Goal: Book appointment/travel/reservation

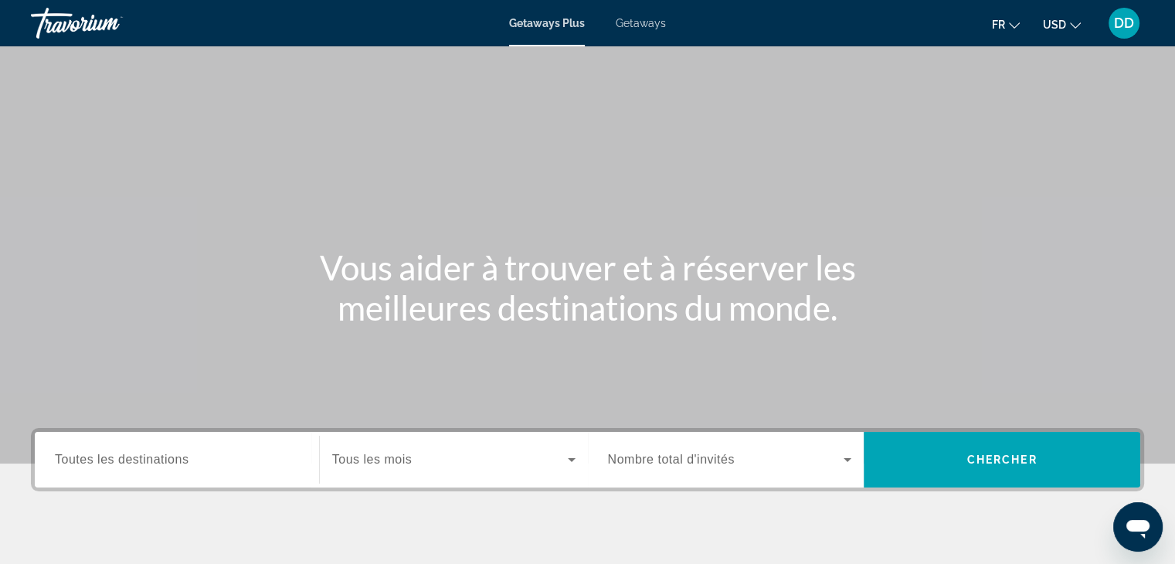
click at [173, 458] on span "Toutes les destinations" at bounding box center [122, 459] width 134 height 13
click at [173, 458] on input "Destination Toutes les destinations" at bounding box center [177, 460] width 244 height 19
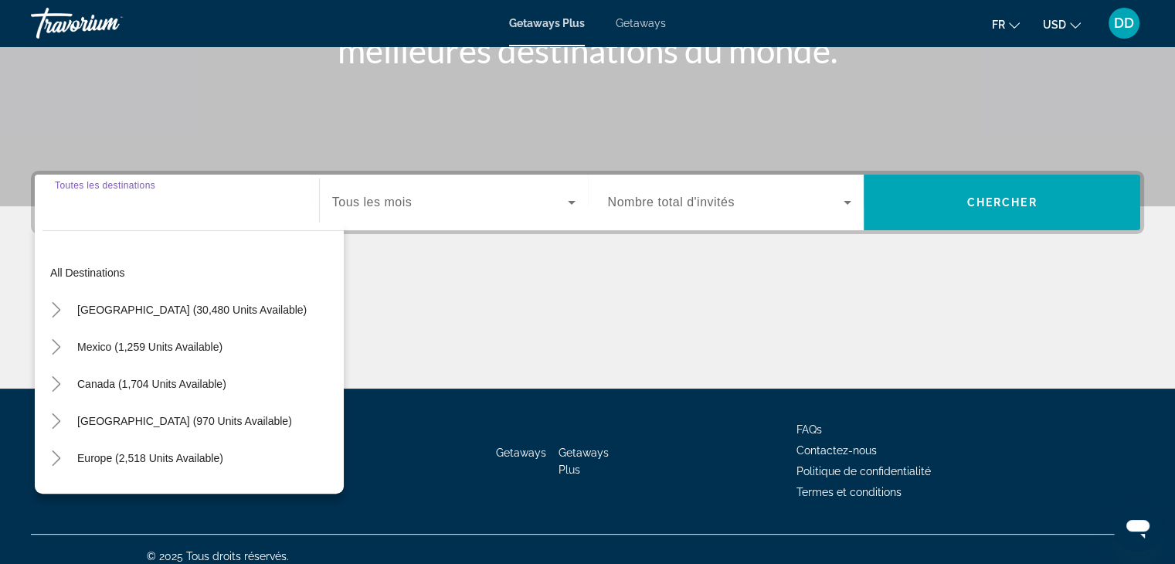
scroll to position [271, 0]
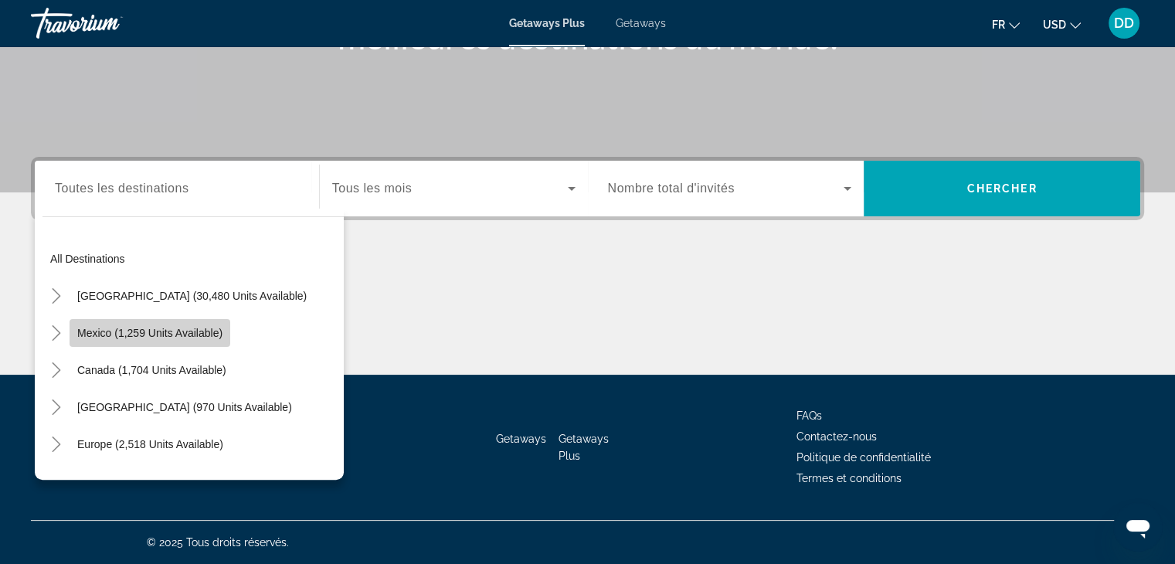
click at [125, 331] on span "Mexico (1,259 units available)" at bounding box center [149, 333] width 145 height 12
type input "**********"
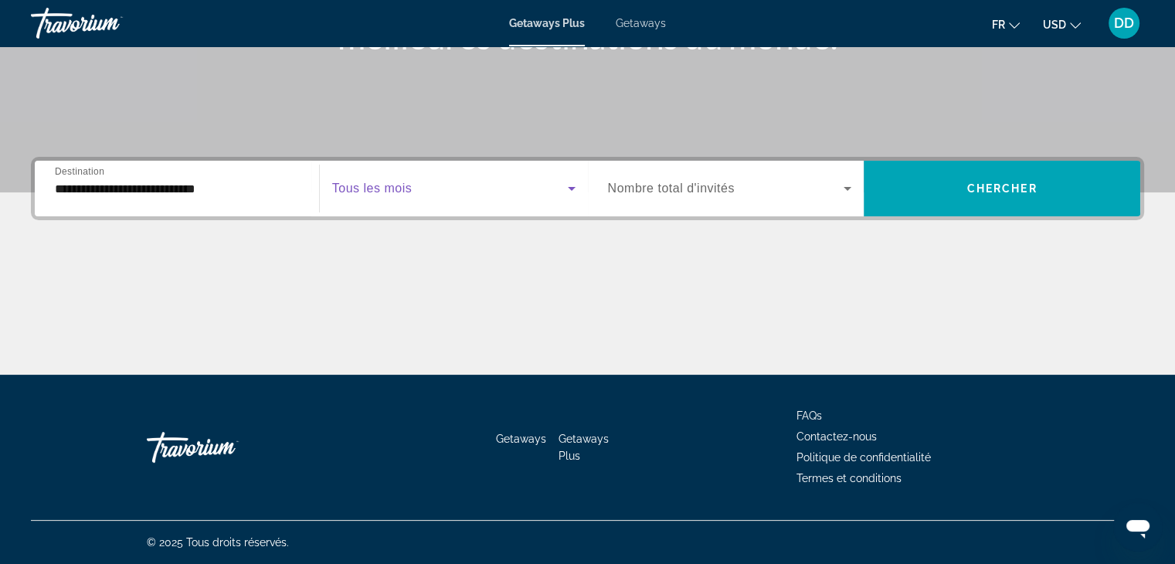
click at [429, 197] on span "Search widget" at bounding box center [450, 188] width 236 height 19
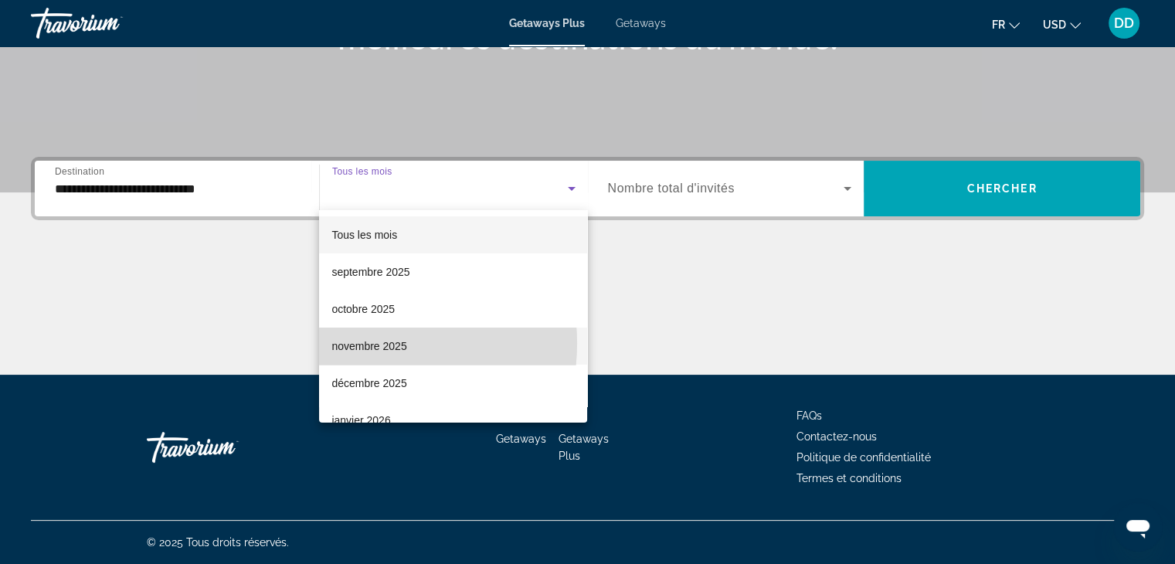
click at [358, 343] on span "novembre 2025" at bounding box center [368, 346] width 75 height 19
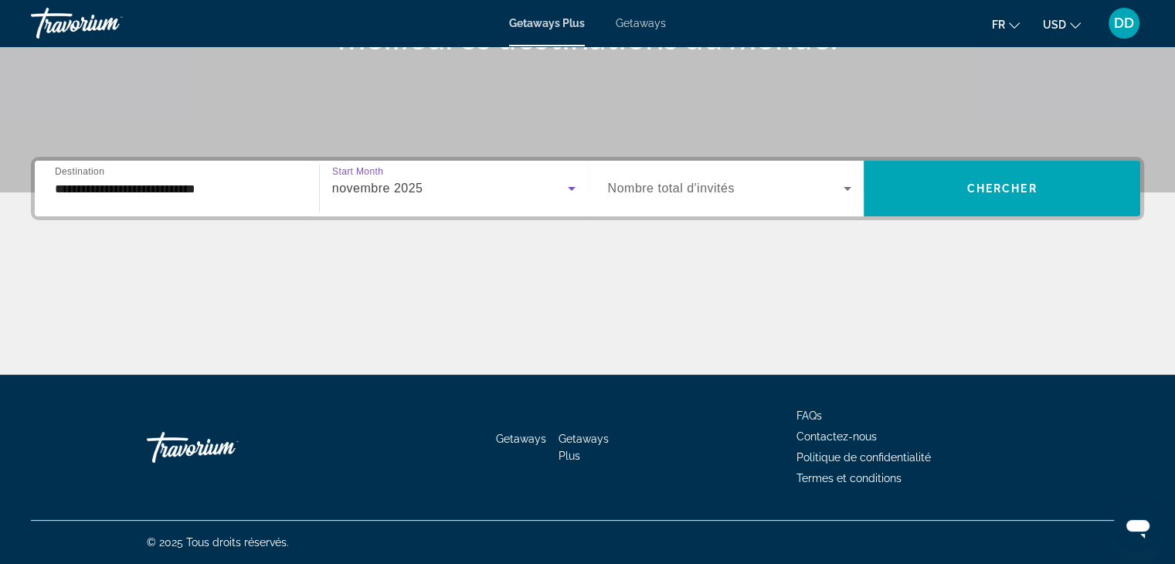
click at [845, 187] on icon "Search widget" at bounding box center [848, 189] width 8 height 4
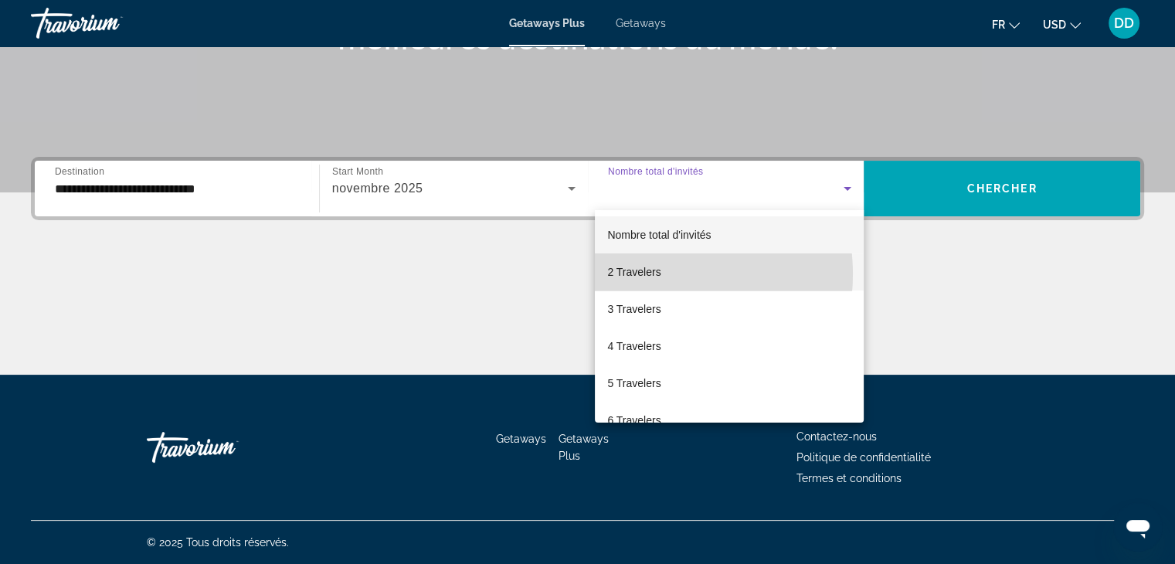
click at [648, 274] on span "2 Travelers" at bounding box center [633, 272] width 53 height 19
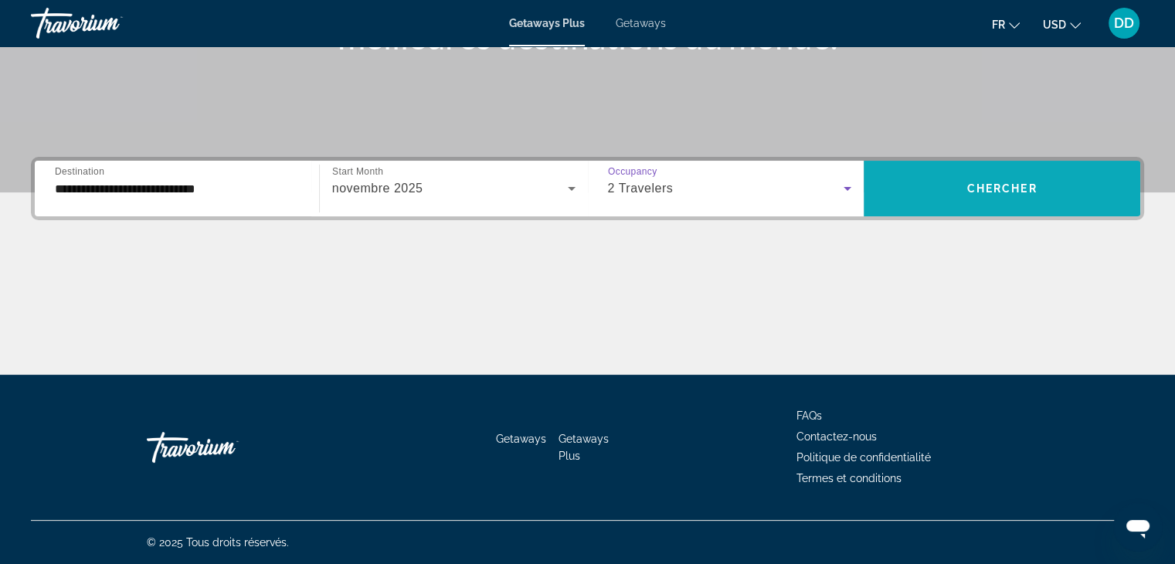
click at [980, 179] on span "Search widget" at bounding box center [1002, 188] width 277 height 37
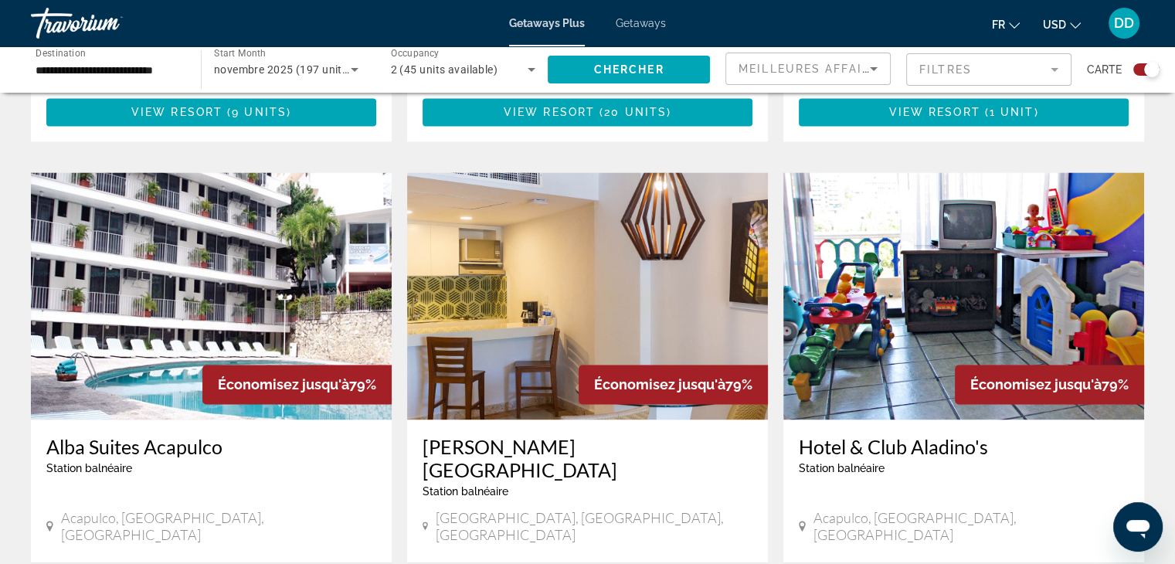
scroll to position [2231, 0]
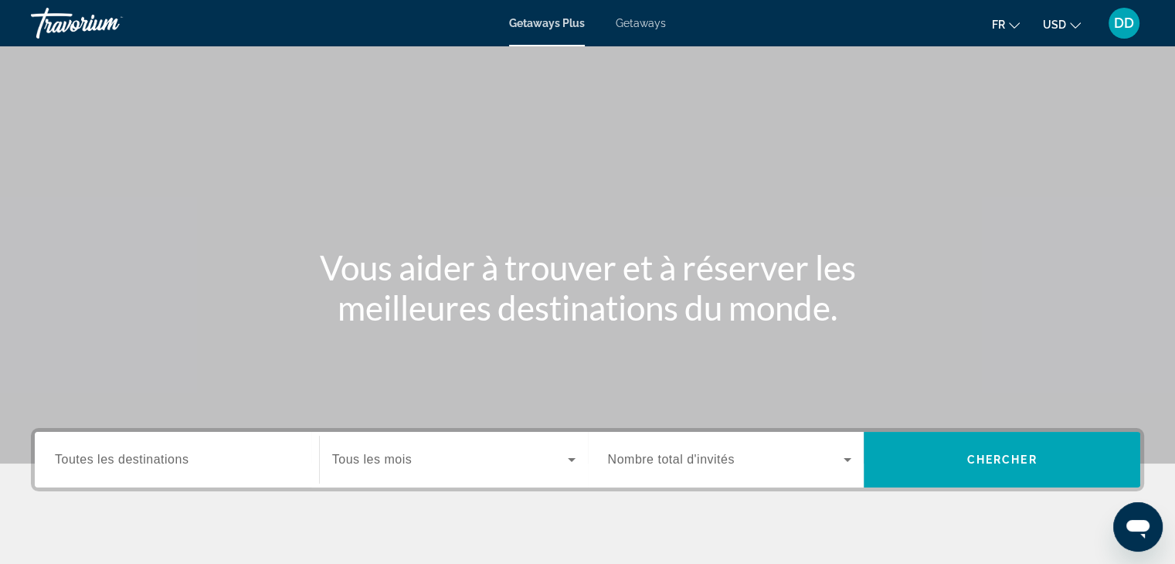
click at [182, 460] on span "Toutes les destinations" at bounding box center [122, 459] width 134 height 13
click at [182, 460] on input "Destination Toutes les destinations" at bounding box center [177, 460] width 244 height 19
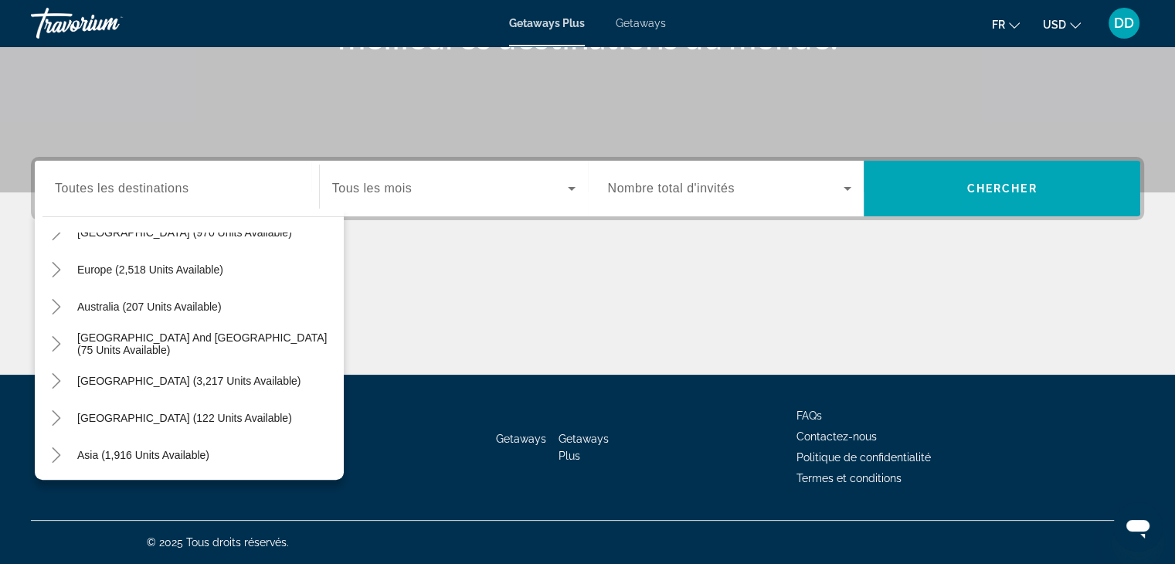
scroll to position [250, 0]
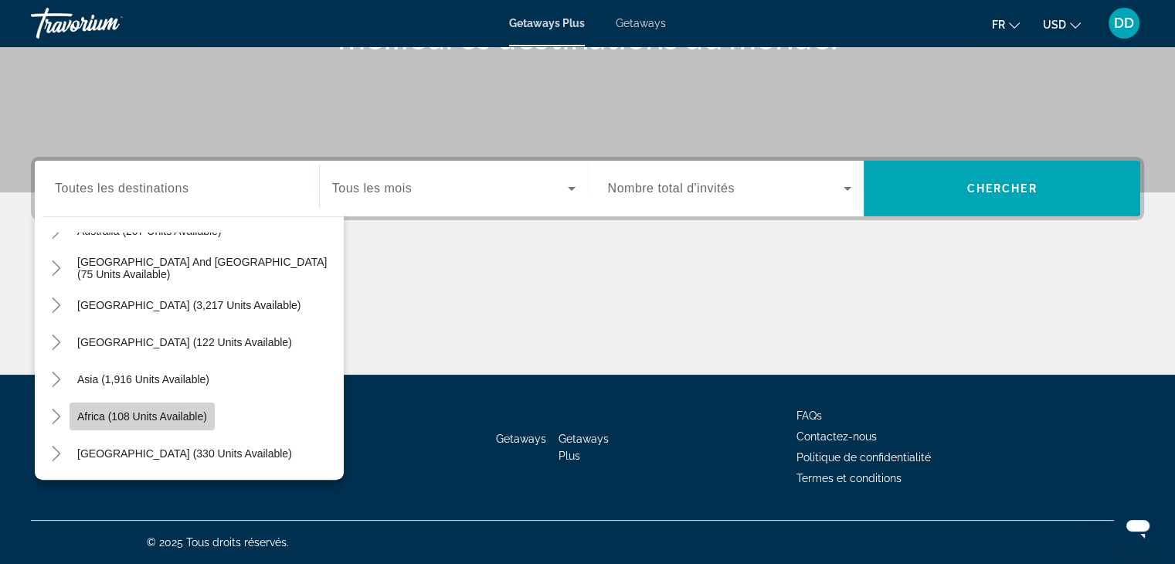
click at [168, 413] on span "Africa (108 units available)" at bounding box center [142, 416] width 130 height 12
type input "**********"
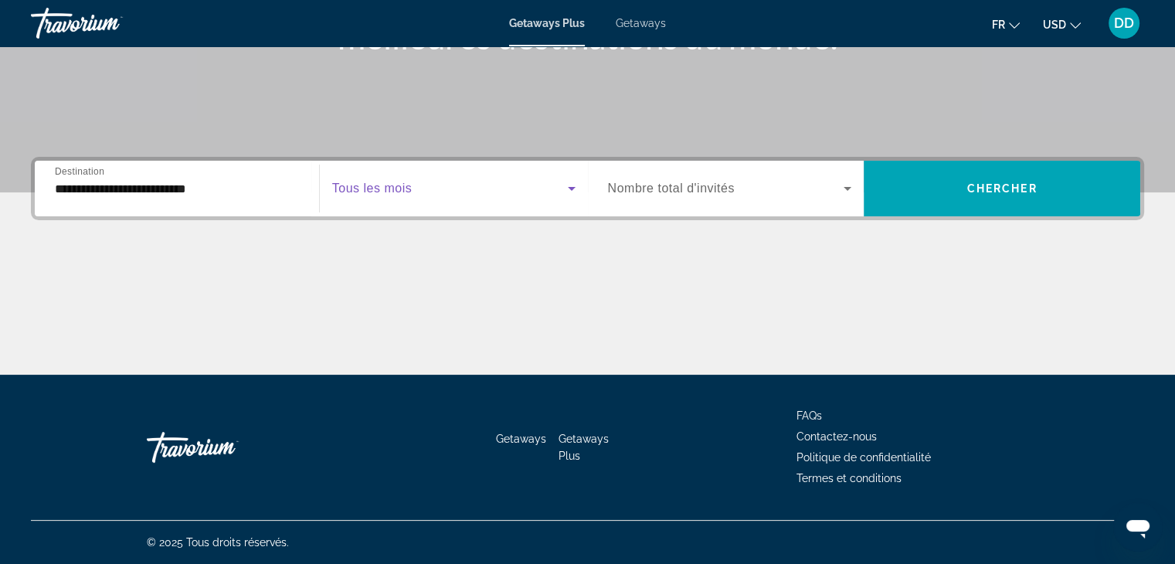
click at [562, 188] on icon "Search widget" at bounding box center [571, 188] width 19 height 19
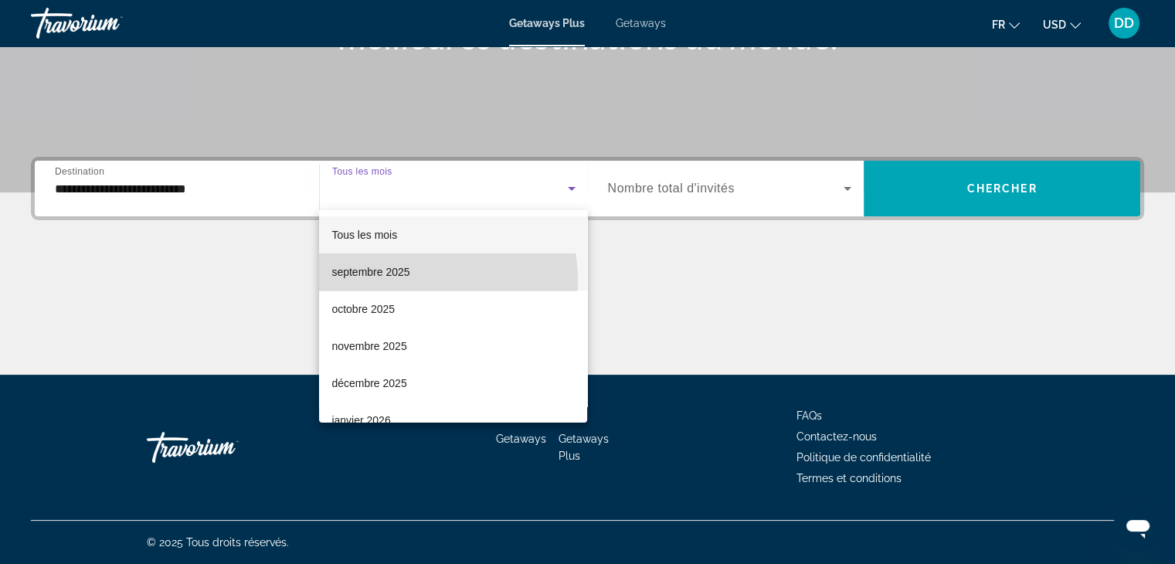
click at [395, 281] on mat-option "septembre 2025" at bounding box center [453, 271] width 268 height 37
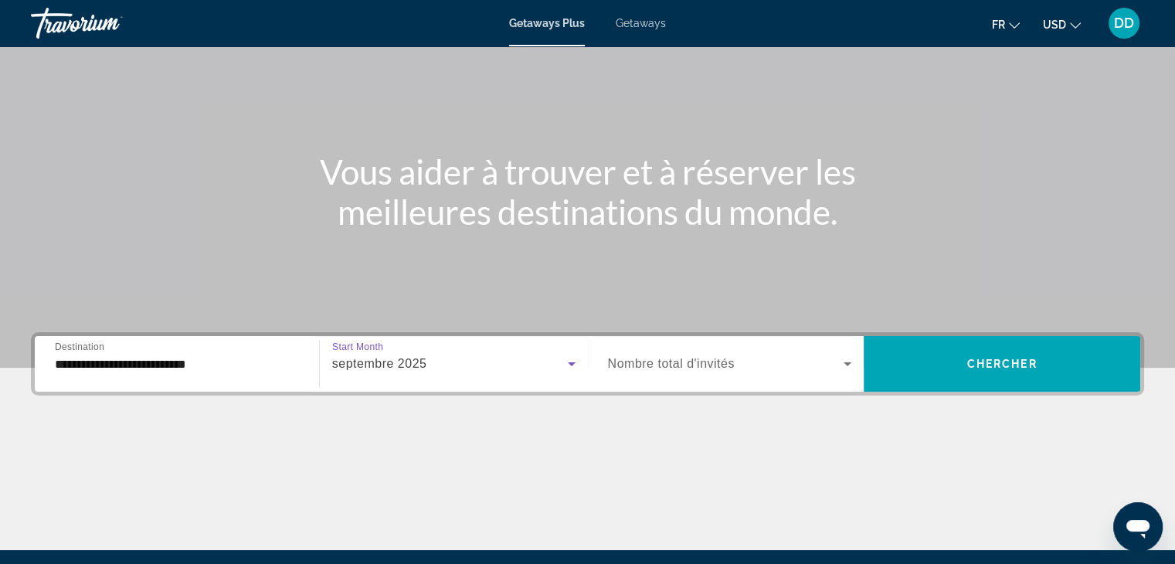
scroll to position [0, 0]
